Goal: Task Accomplishment & Management: Use online tool/utility

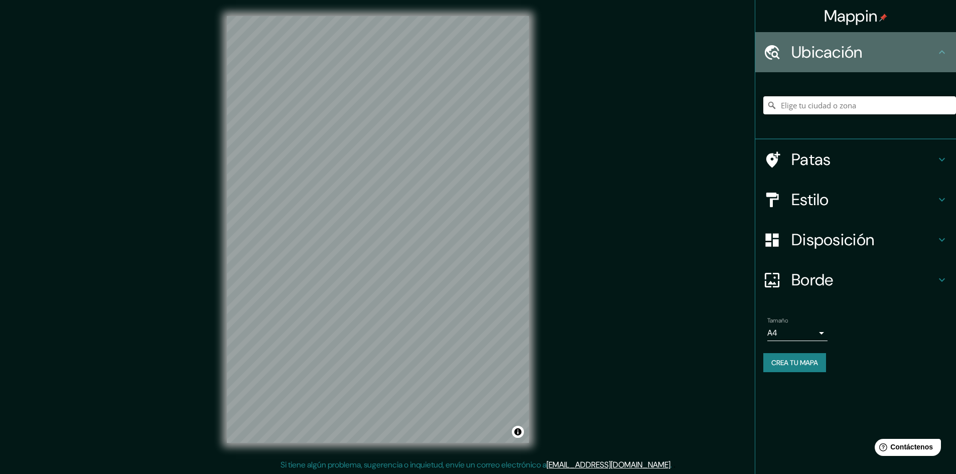
click at [874, 55] on h4 "Ubicación" at bounding box center [864, 52] width 145 height 20
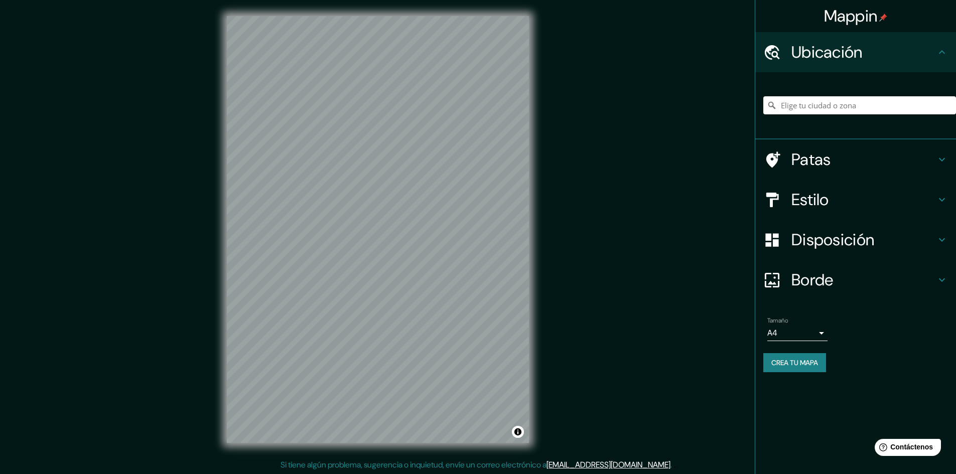
click at [842, 202] on h4 "Estilo" at bounding box center [864, 200] width 145 height 20
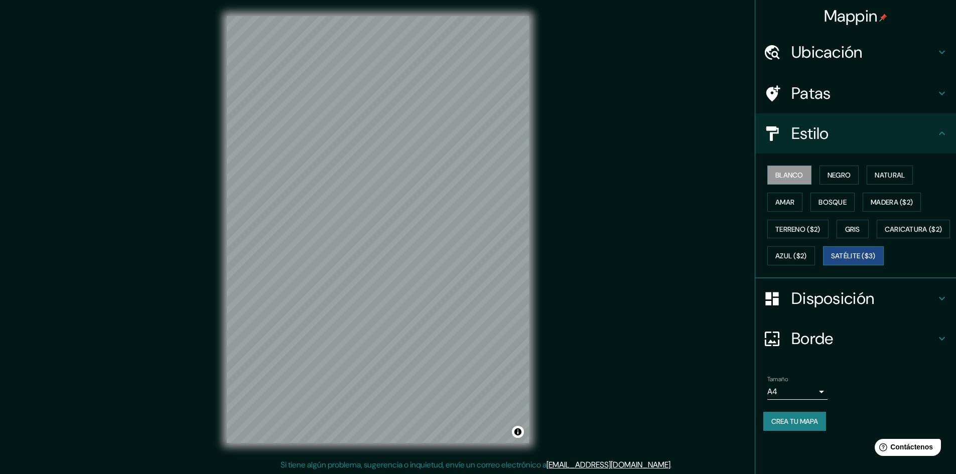
click at [831, 261] on font "Satélite ($3)" at bounding box center [853, 256] width 45 height 9
click at [877, 66] on div "Ubicación" at bounding box center [856, 52] width 201 height 40
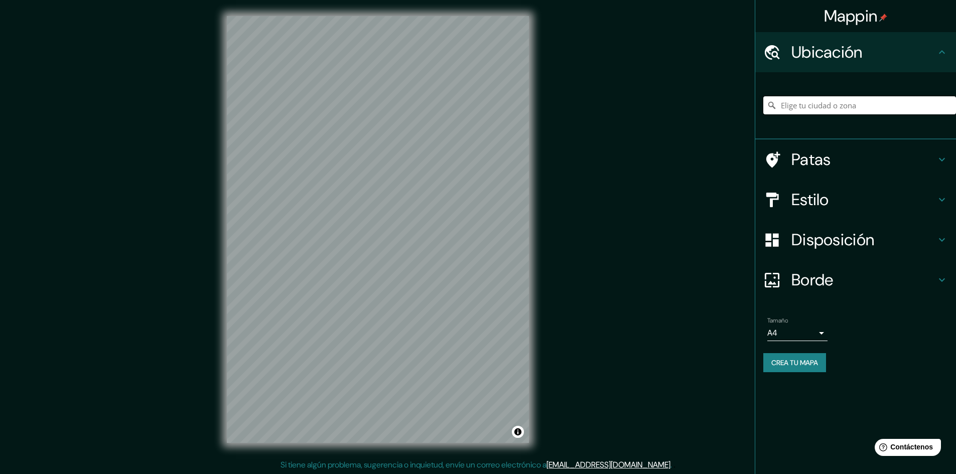
click at [858, 100] on input "Elige tu ciudad o zona" at bounding box center [860, 105] width 193 height 18
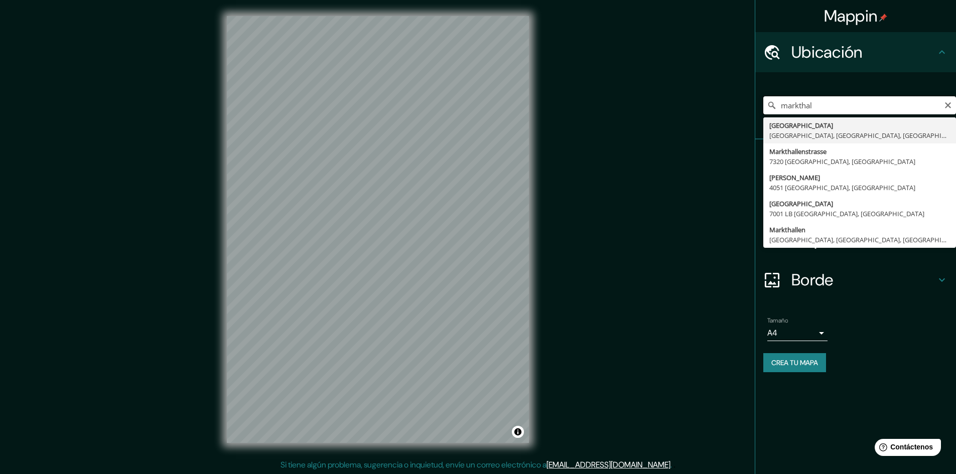
type input "markthal"
click at [949, 105] on icon "Claro" at bounding box center [948, 105] width 8 height 8
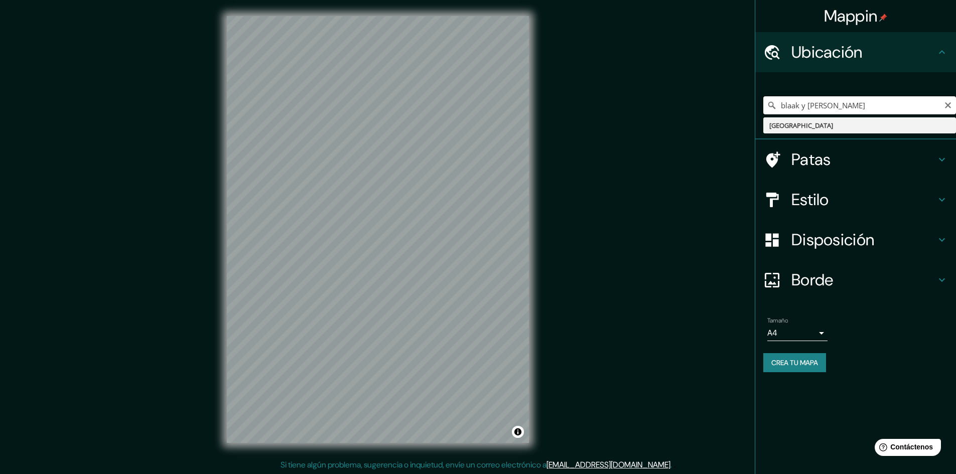
click at [896, 106] on input "blaak y [PERSON_NAME]" at bounding box center [860, 105] width 193 height 18
drag, startPoint x: 862, startPoint y: 100, endPoint x: 753, endPoint y: 119, distance: 111.1
click at [753, 119] on div "Mappin Ubicación blaak y [PERSON_NAME] van der Italia Patas Estilo Disposición …" at bounding box center [478, 237] width 956 height 475
type input "[GEOGRAPHIC_DATA], [GEOGRAPHIC_DATA], [GEOGRAPHIC_DATA]"
click at [951, 103] on icon "Claro" at bounding box center [948, 105] width 8 height 8
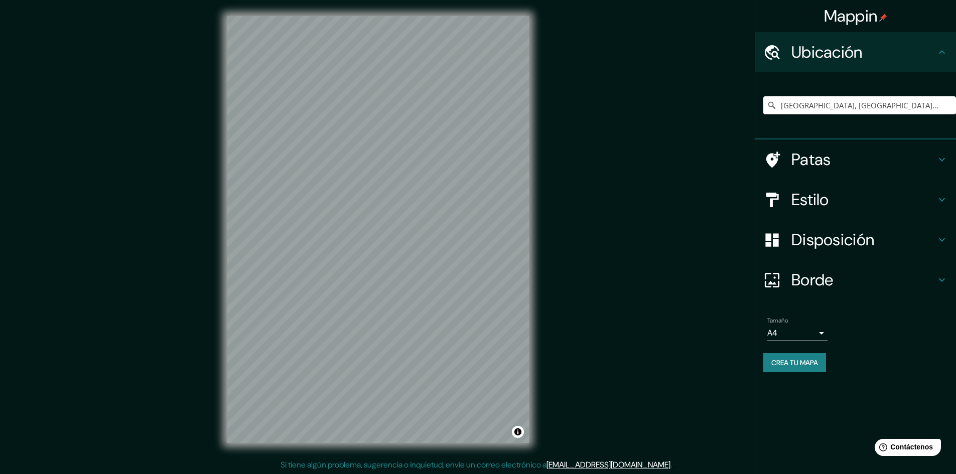
type input "[GEOGRAPHIC_DATA], [GEOGRAPHIC_DATA][PERSON_NAME][GEOGRAPHIC_DATA], [GEOGRAPHIC…"
click at [566, 192] on div "© Mapbox © OpenStreetMap Improve this map © Maxar" at bounding box center [377, 229] width 861 height 427
